Goal: Download file/media

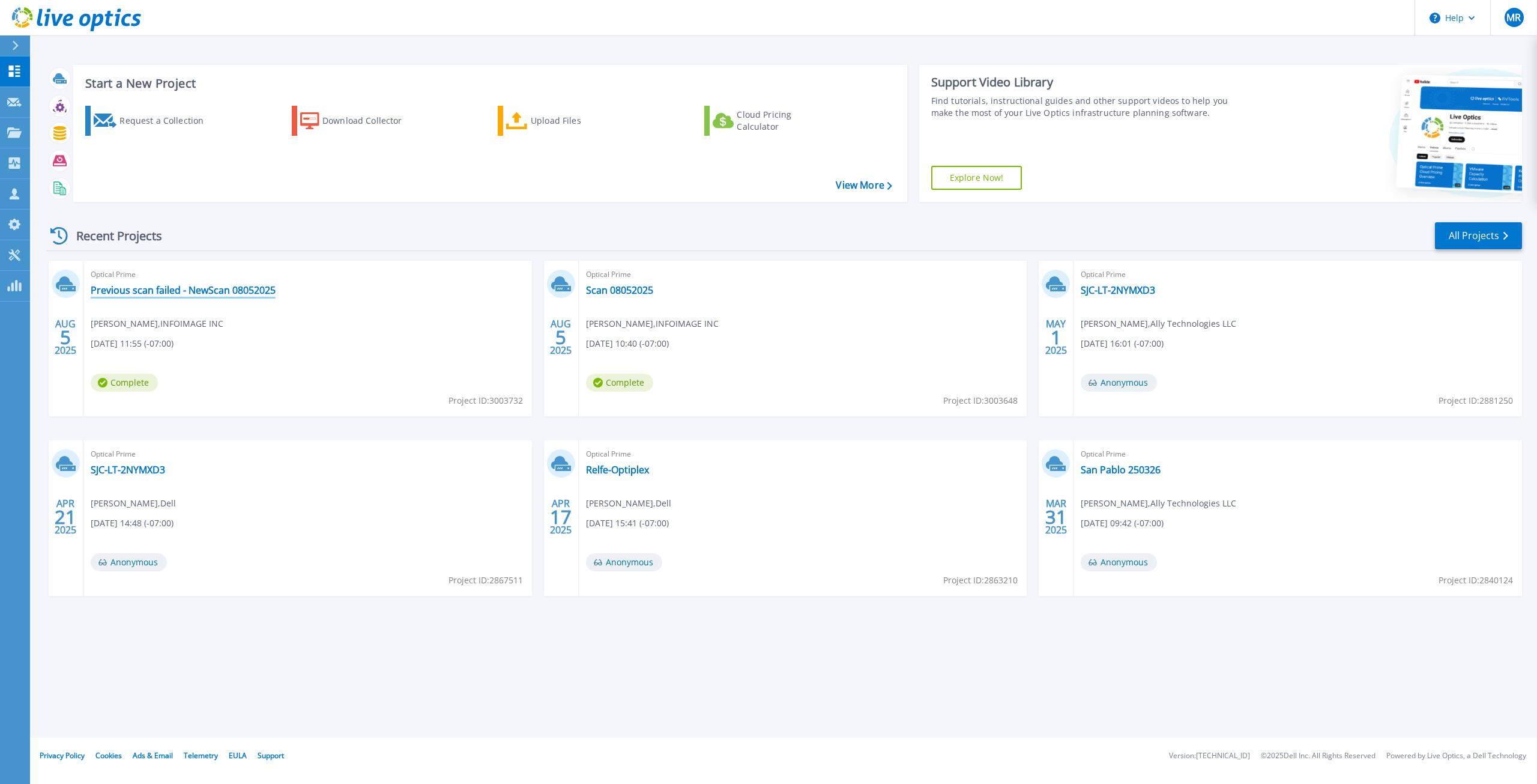
click at [175, 287] on link "Previous scan failed - NewScan 08052025" at bounding box center [183, 290] width 185 height 12
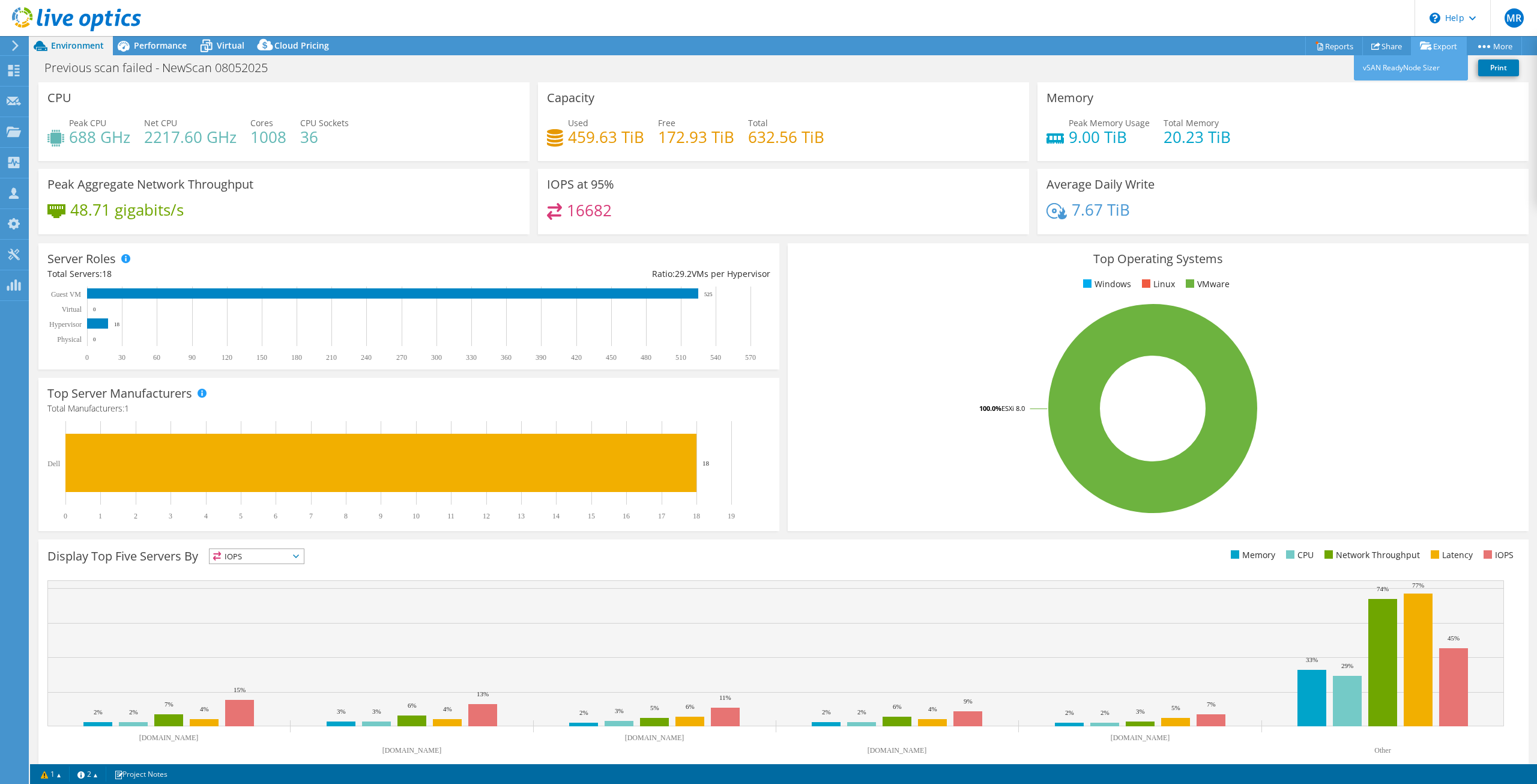
click at [1426, 47] on icon at bounding box center [1426, 46] width 12 height 9
click at [1321, 45] on link "Reports" at bounding box center [1334, 45] width 57 height 19
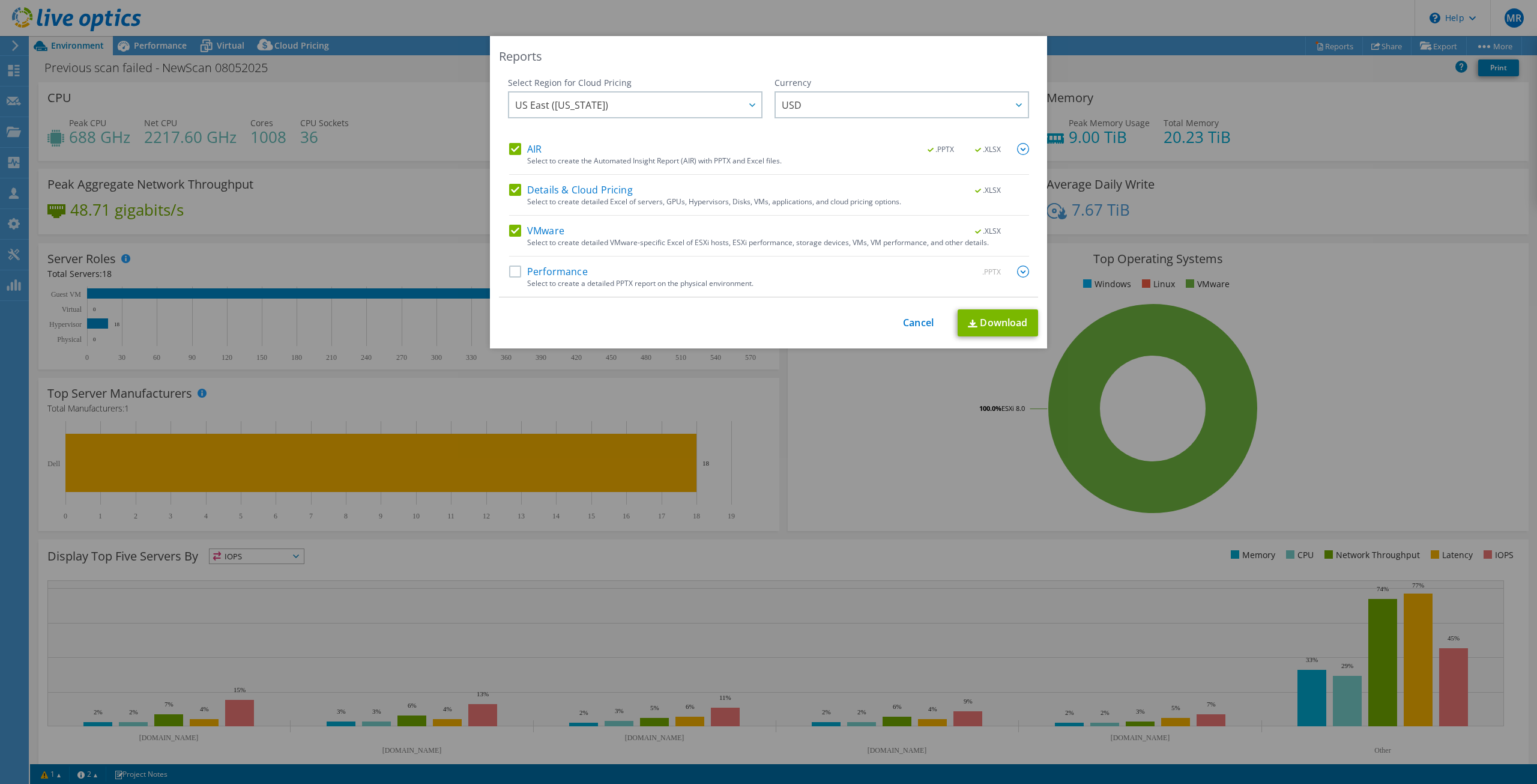
click at [510, 226] on label "VMware" at bounding box center [537, 231] width 55 height 12
click at [0, 0] on input "VMware" at bounding box center [0, 0] width 0 height 0
click at [510, 189] on label "Details & Cloud Pricing" at bounding box center [572, 190] width 124 height 12
click at [0, 0] on input "Details & Cloud Pricing" at bounding box center [0, 0] width 0 height 0
click at [1018, 323] on link "Download" at bounding box center [998, 323] width 80 height 27
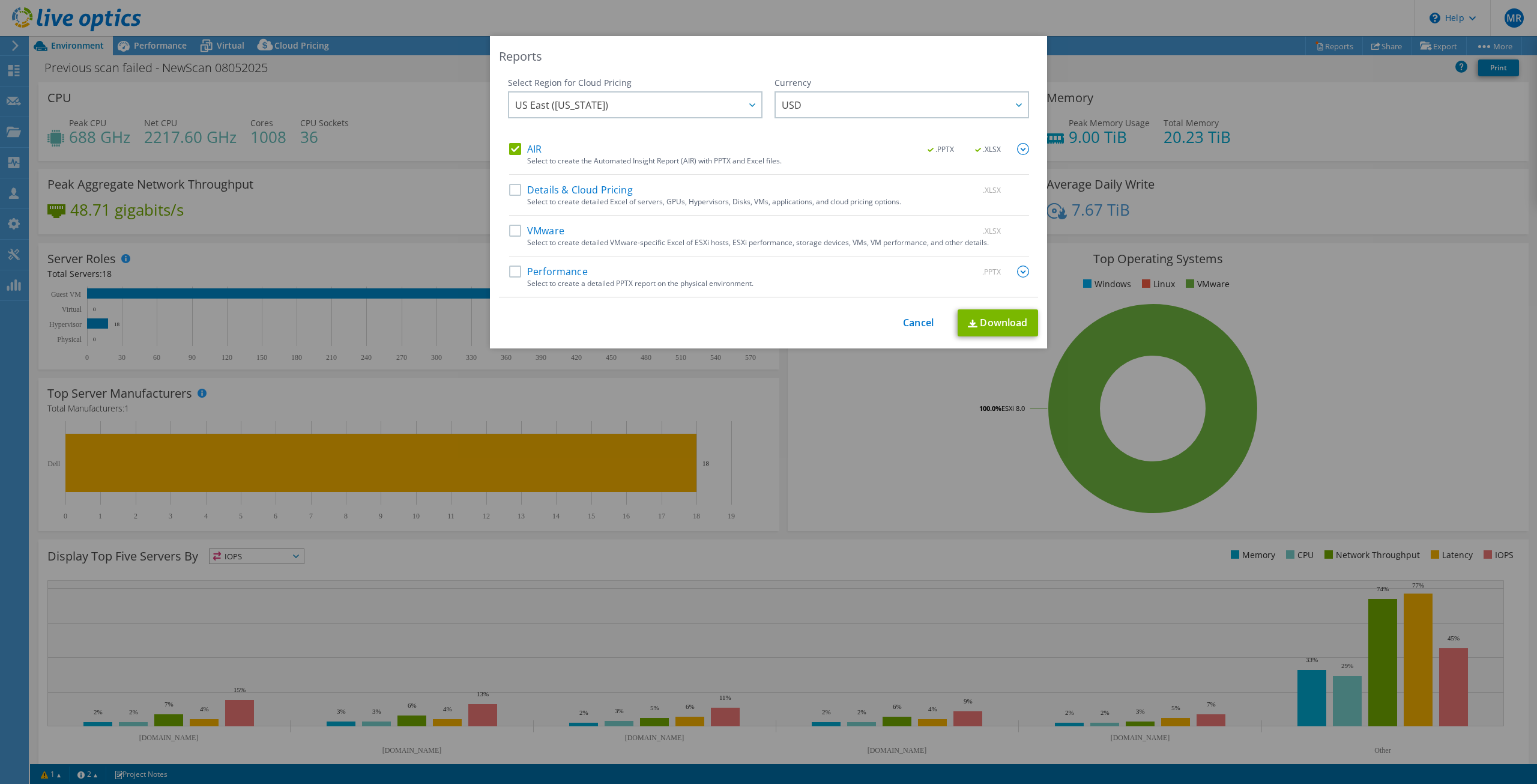
click at [510, 233] on label "VMware" at bounding box center [537, 231] width 55 height 12
click at [0, 0] on input "VMware" at bounding box center [0, 0] width 0 height 0
click at [999, 320] on link "Download" at bounding box center [998, 323] width 80 height 27
